Goal: Find specific page/section: Find specific page/section

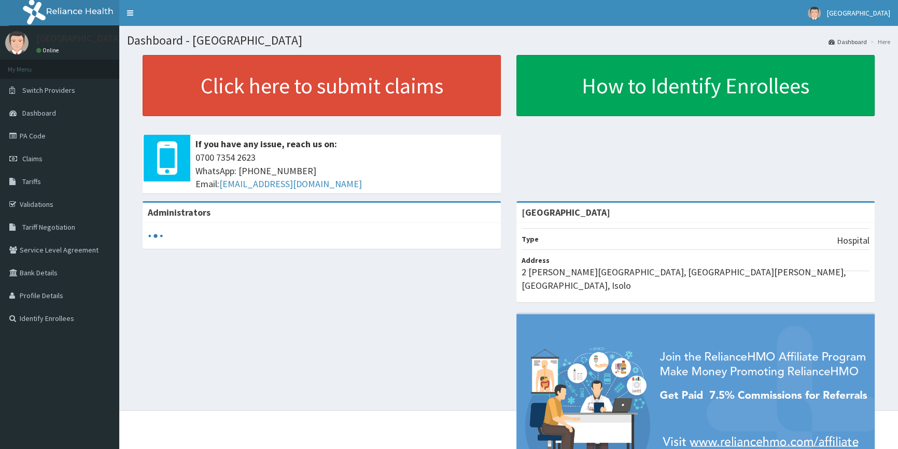
click at [43, 204] on link "Validations" at bounding box center [59, 204] width 119 height 23
click at [48, 202] on link "Validations" at bounding box center [59, 204] width 119 height 23
